Goal: Task Accomplishment & Management: Complete application form

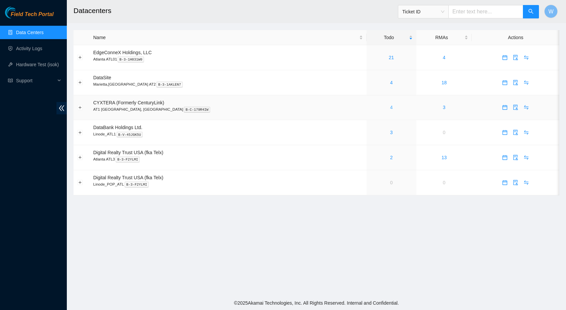
click at [390, 106] on link "4" at bounding box center [391, 107] width 3 height 5
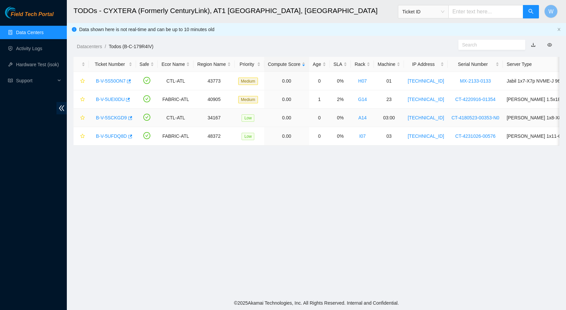
click at [113, 116] on link "B-V-5SCKGD9" at bounding box center [111, 117] width 31 height 5
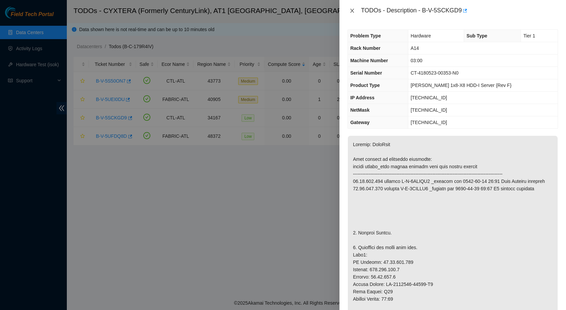
click at [351, 10] on icon "close" at bounding box center [352, 10] width 5 height 5
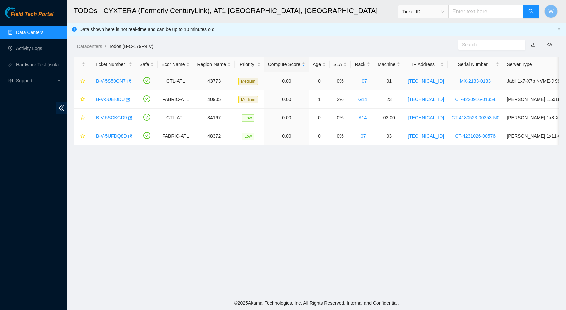
click at [121, 80] on link "B-V-5S50ON7" at bounding box center [111, 80] width 30 height 5
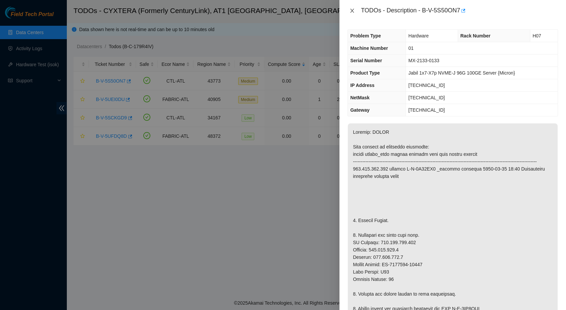
click at [352, 10] on icon "close" at bounding box center [352, 10] width 5 height 5
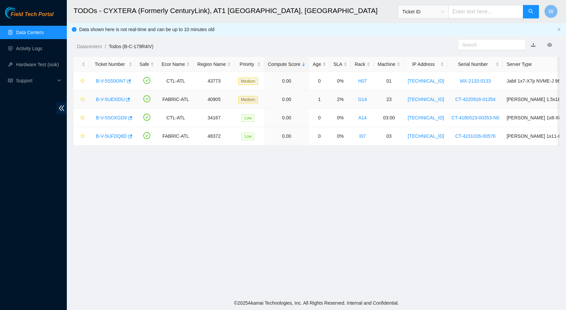
click at [117, 98] on link "B-V-5UEI0DU" at bounding box center [110, 99] width 29 height 5
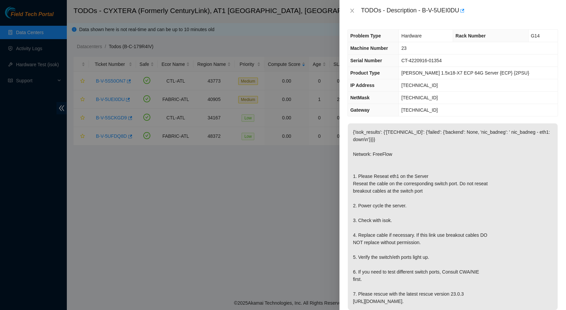
scroll to position [272, 0]
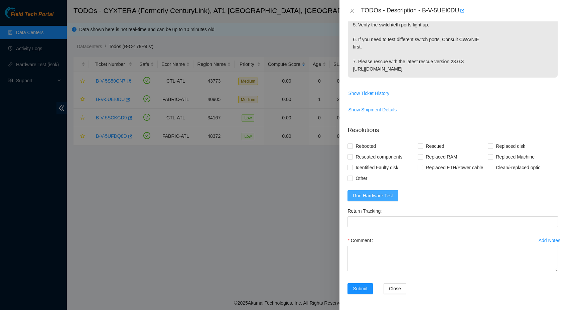
click at [370, 195] on span "Run Hardware Test" at bounding box center [373, 195] width 40 height 7
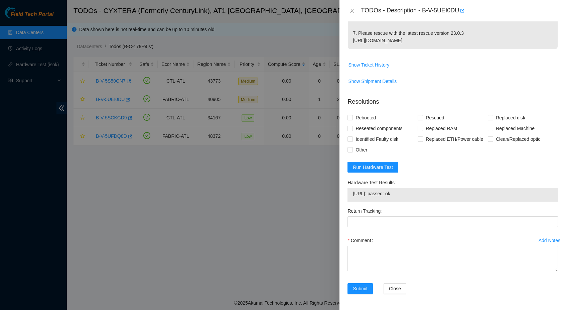
scroll to position [301, 0]
click at [389, 253] on textarea "Comment" at bounding box center [453, 258] width 211 height 25
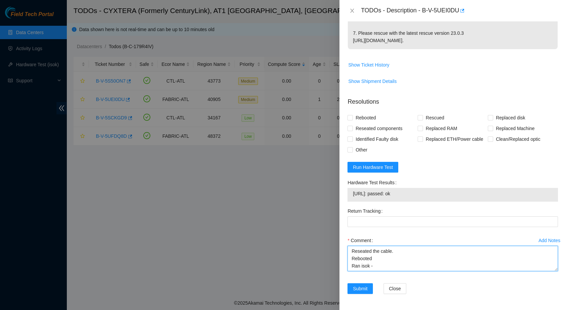
paste textarea "https://pbs.twimg.com/media/Gyxb_m2W0AAA8La?format=jpg&name=large"
drag, startPoint x: 412, startPoint y: 193, endPoint x: 354, endPoint y: 195, distance: 58.2
click at [354, 195] on span "23.212.96.90: passed: ok" at bounding box center [453, 193] width 200 height 7
copy span "23.212.96.90: passed: ok"
click at [403, 268] on textarea "Reseated the cable. Rebooted Ran isok -" at bounding box center [453, 258] width 211 height 25
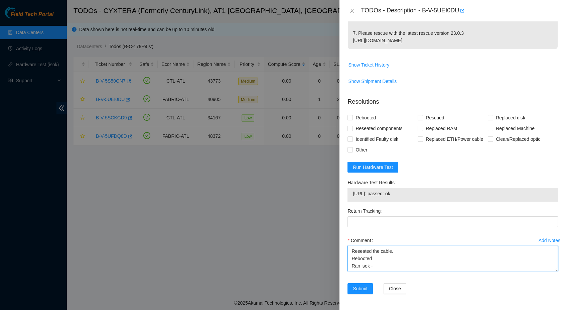
paste textarea "23.212.96.90: passed: ok"
type textarea "Reseated the cable. Rebooted Ran isok -23.212.96.90: passed: ok"
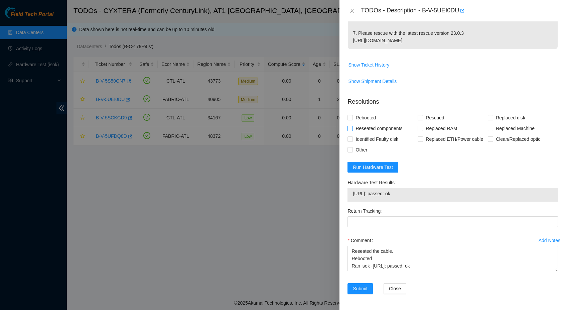
click at [373, 123] on span "Reseated components" at bounding box center [379, 128] width 52 height 11
click at [352, 126] on input "Reseated components" at bounding box center [350, 128] width 5 height 5
checkbox input "true"
click at [359, 293] on button "Submit" at bounding box center [360, 288] width 25 height 11
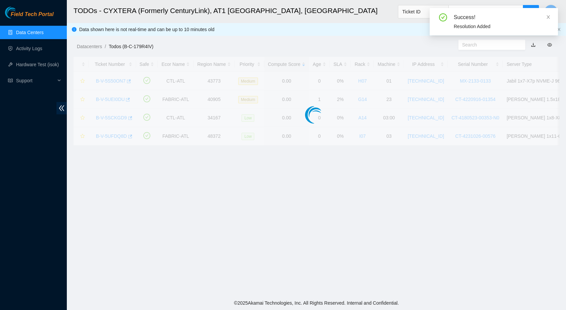
scroll to position [52, 0]
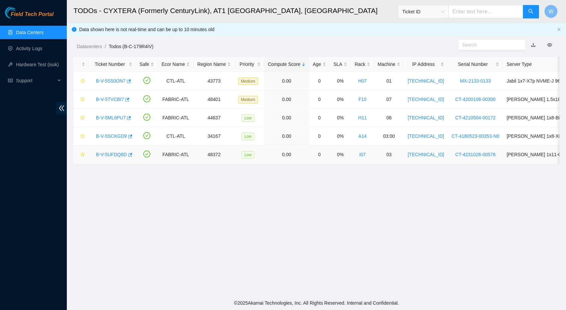
click at [116, 154] on link "B-V-5UFDQ8D" at bounding box center [111, 154] width 31 height 5
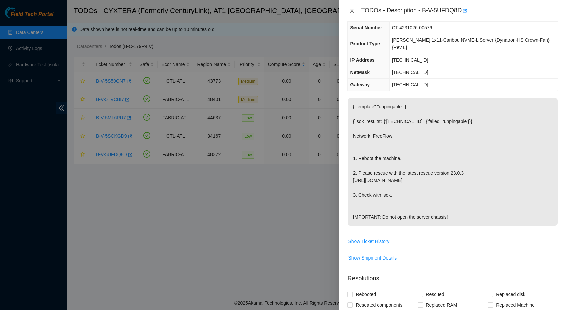
click at [352, 8] on icon "close" at bounding box center [352, 10] width 5 height 5
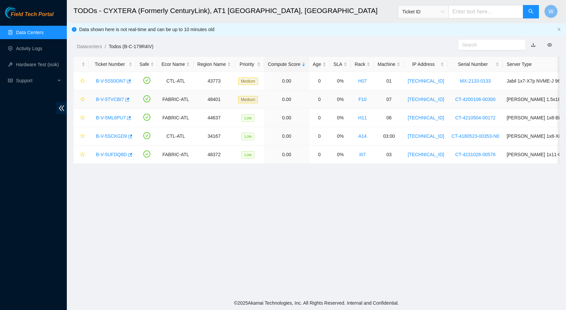
click at [116, 97] on link "B-V-5TVCBI7" at bounding box center [110, 99] width 28 height 5
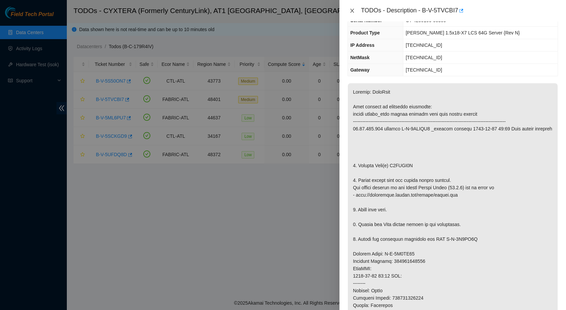
click at [351, 11] on icon "close" at bounding box center [352, 10] width 5 height 5
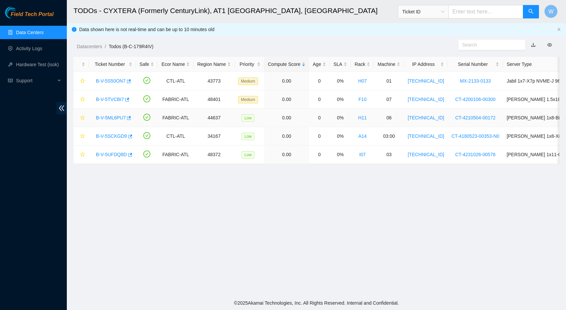
click at [111, 116] on link "B-V-5ML6PU7" at bounding box center [111, 117] width 30 height 5
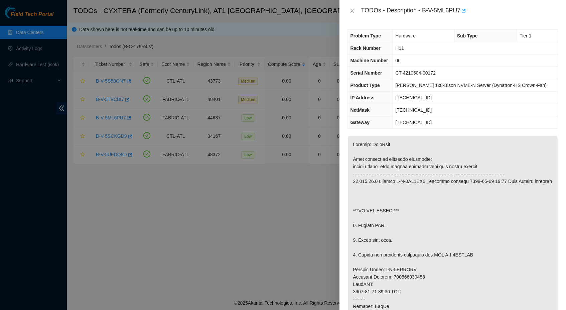
scroll to position [0, 0]
click at [350, 10] on icon "close" at bounding box center [352, 10] width 5 height 5
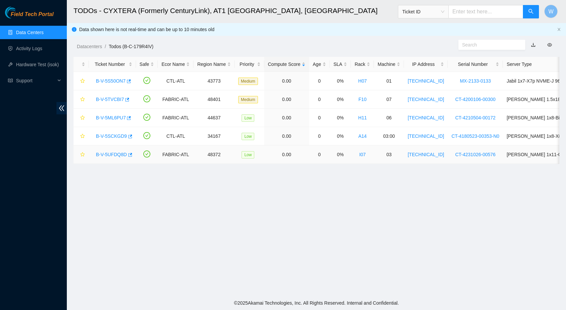
click at [113, 155] on link "B-V-5UFDQ8D" at bounding box center [111, 154] width 31 height 5
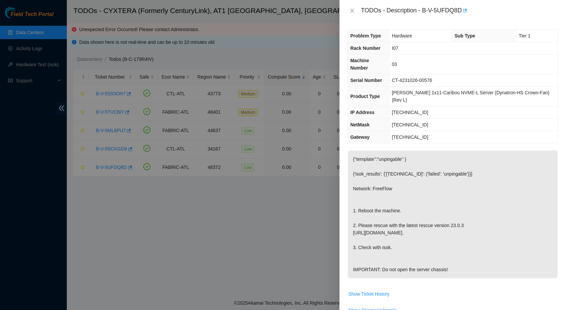
click at [235, 205] on div at bounding box center [283, 155] width 566 height 310
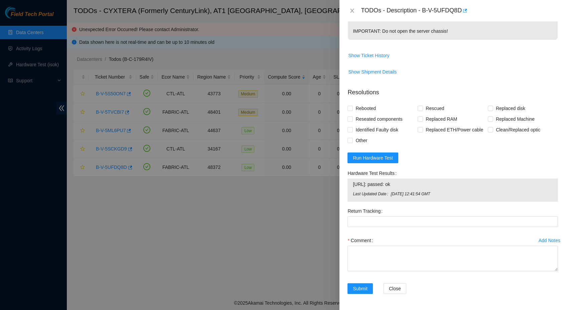
scroll to position [249, 0]
click at [350, 106] on input "Rebooted" at bounding box center [350, 108] width 5 height 5
checkbox input "true"
click at [424, 103] on span "Rescued" at bounding box center [435, 108] width 24 height 11
click at [422, 106] on input "Rescued" at bounding box center [420, 108] width 5 height 5
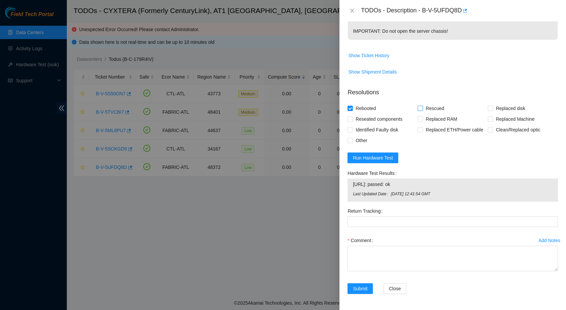
checkbox input "true"
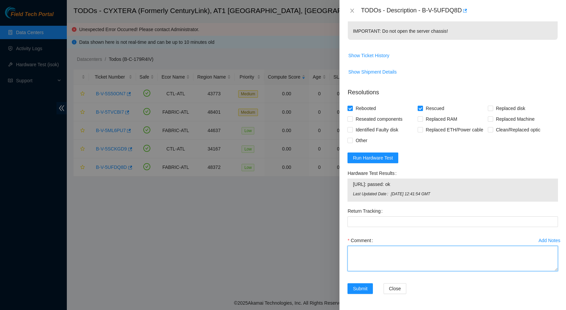
click at [394, 255] on textarea "Comment" at bounding box center [453, 258] width 211 height 25
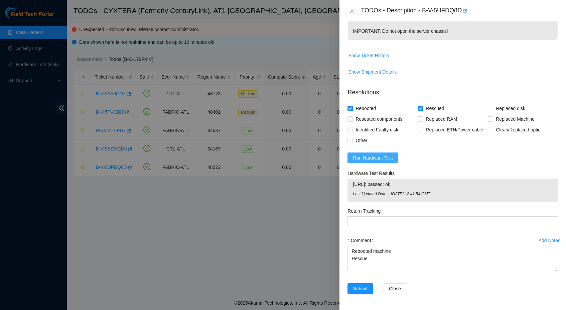
click at [379, 158] on span "Run Hardware Test" at bounding box center [373, 157] width 40 height 7
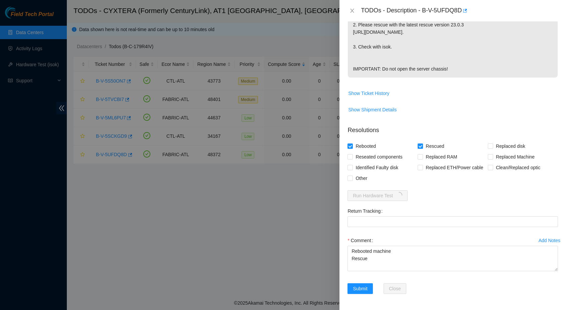
scroll to position [211, 0]
click at [388, 265] on textarea "Rebooted machine Rescue" at bounding box center [453, 258] width 211 height 25
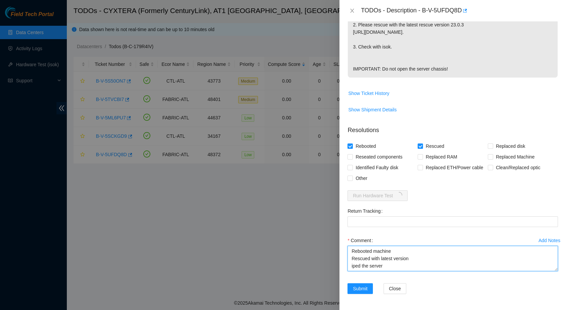
scroll to position [5, 0]
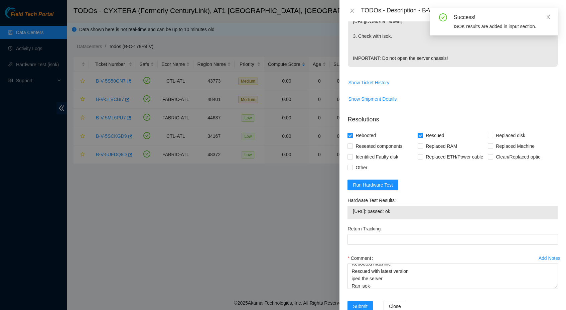
drag, startPoint x: 415, startPoint y: 220, endPoint x: 354, endPoint y: 221, distance: 60.5
click at [354, 215] on span "23.47.125.230: passed: ok" at bounding box center [453, 211] width 200 height 7
copy span "23.47.125.230: passed: ok"
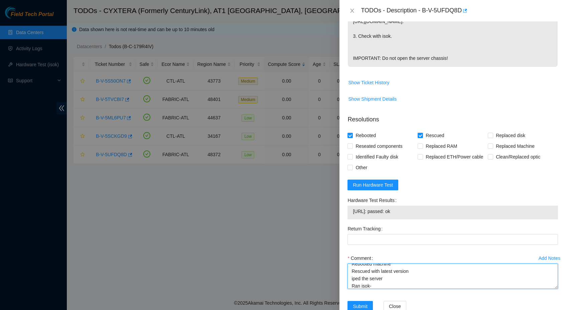
click at [380, 289] on textarea "Rebooted machine Rescued with latest version iped the server Ran isok-" at bounding box center [453, 275] width 211 height 25
paste textarea "23.47.125.230: passed: ok"
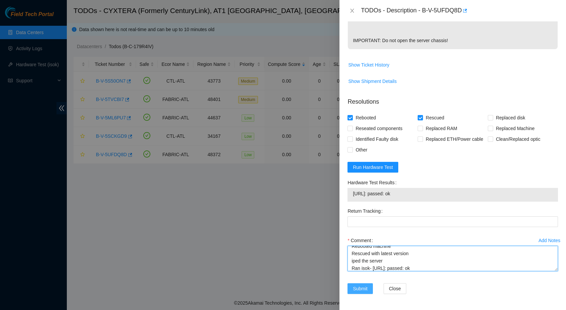
scroll to position [240, 0]
type textarea "Rebooted machine Rescued with latest version iped the server Ran isok- 23.47.12…"
click at [366, 287] on span "Submit" at bounding box center [360, 288] width 15 height 7
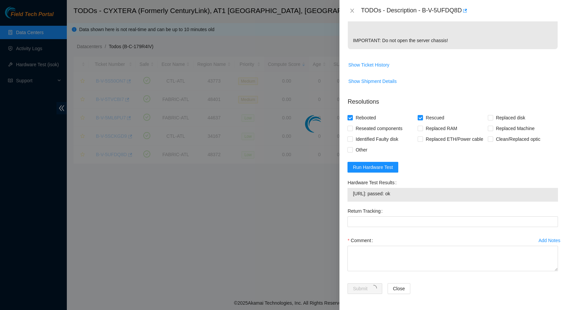
scroll to position [52, 0]
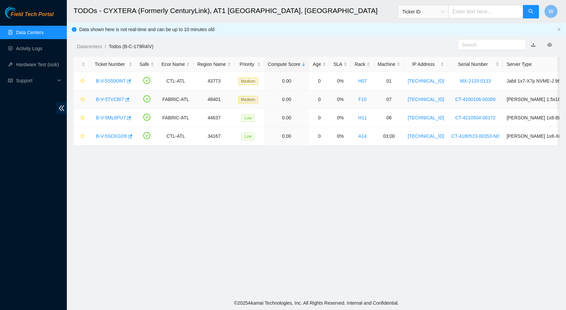
click at [109, 99] on link "B-V-5TVCBI7" at bounding box center [110, 99] width 28 height 5
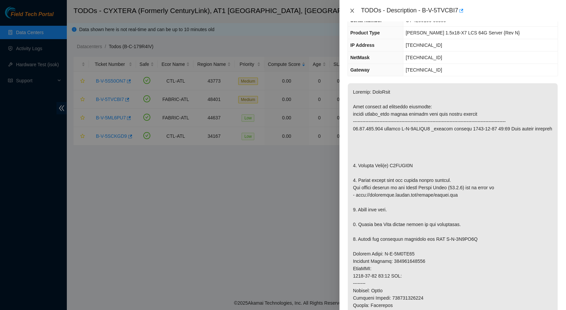
click at [352, 10] on icon "close" at bounding box center [352, 10] width 5 height 5
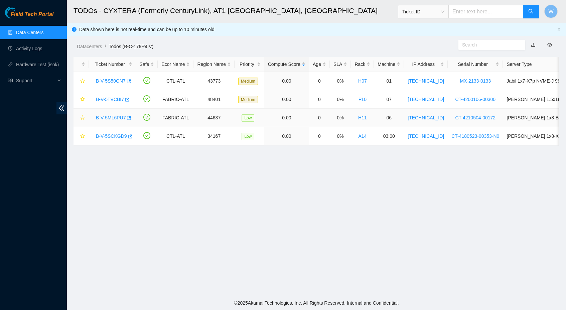
click at [109, 117] on link "B-V-5ML6PU7" at bounding box center [111, 117] width 30 height 5
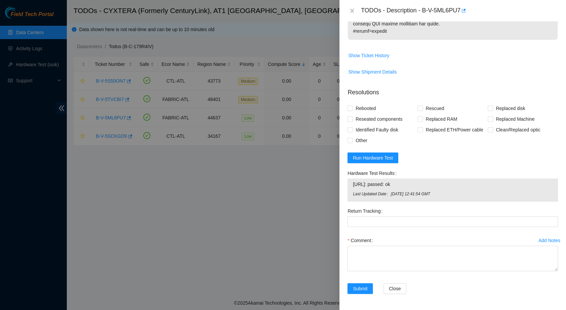
scroll to position [427, 0]
click at [382, 161] on span "Run Hardware Test" at bounding box center [373, 157] width 40 height 7
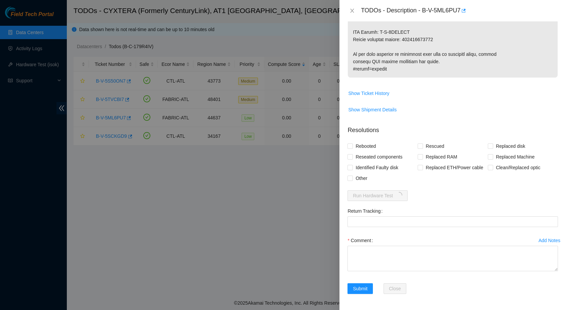
scroll to position [410, 0]
click at [375, 151] on span "Reseated components" at bounding box center [379, 156] width 52 height 11
click at [352, 154] on input "Reseated components" at bounding box center [350, 156] width 5 height 5
checkbox input "true"
click at [348, 178] on input "Other" at bounding box center [350, 177] width 5 height 5
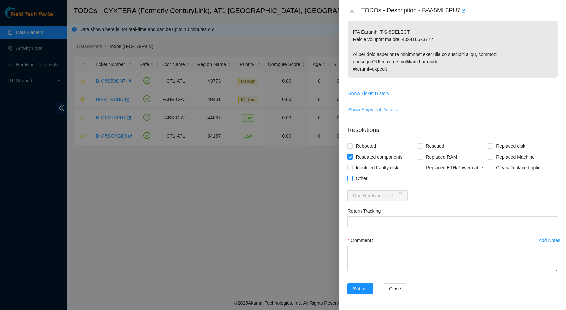
checkbox input "true"
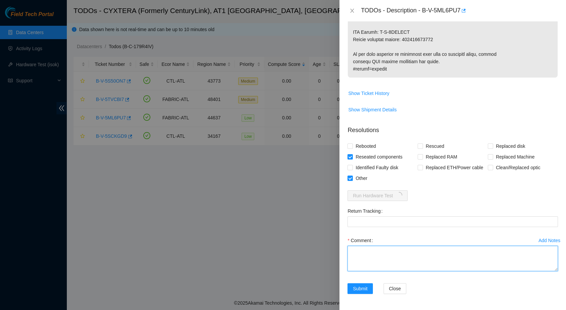
click at [371, 255] on textarea "Comment" at bounding box center [453, 258] width 211 height 25
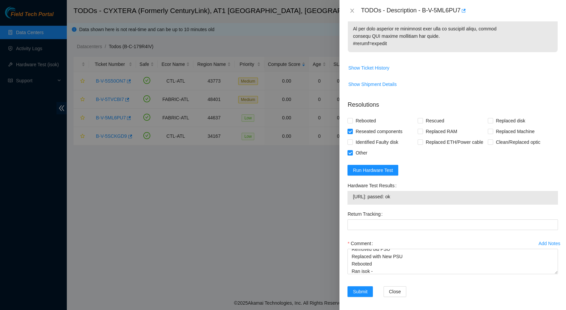
drag, startPoint x: 406, startPoint y: 221, endPoint x: 353, endPoint y: 222, distance: 53.1
click at [353, 200] on span "23.204.74.9: passed: ok" at bounding box center [453, 196] width 200 height 7
copy span "23.204.74.9: passed: ok"
click at [395, 274] on textarea "Removed old PSU Replaced with New PSU Rebooted Ran isok -" at bounding box center [453, 261] width 211 height 25
paste textarea "23.204.74.9: passed: ok"
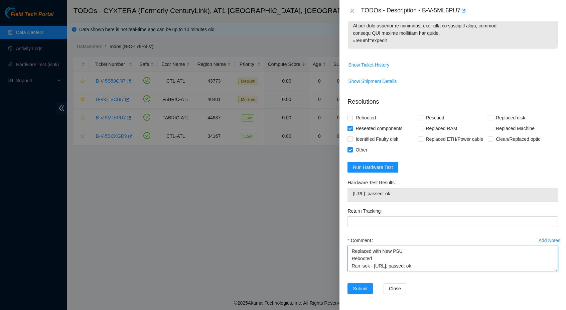
scroll to position [318, 0]
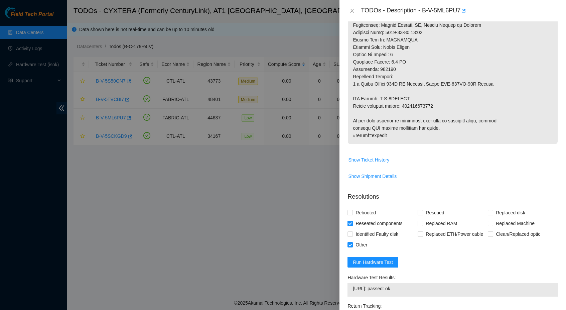
type textarea "Removed old PSU Replaced with New PSU Rebooted Ran isok - 23.204.74.9: passed: …"
copy p "463470044160"
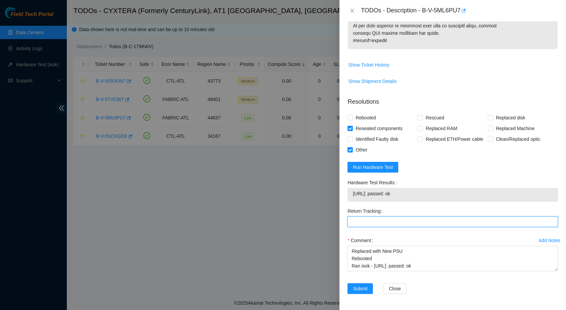
click at [382, 223] on Tracking "Return Tracking" at bounding box center [453, 221] width 211 height 11
paste Tracking "463470044160"
type Tracking "463470044160"
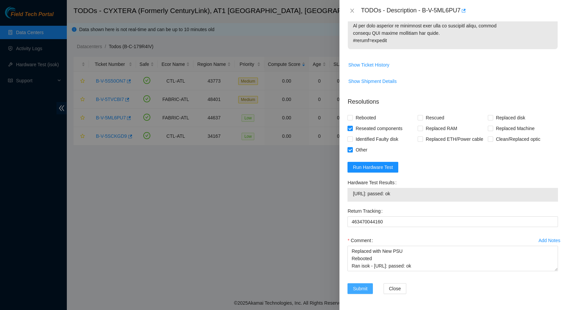
click at [365, 287] on span "Submit" at bounding box center [360, 288] width 15 height 7
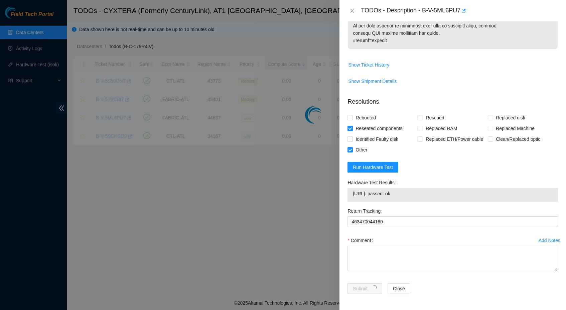
scroll to position [52, 0]
